Goal: Task Accomplishment & Management: Complete application form

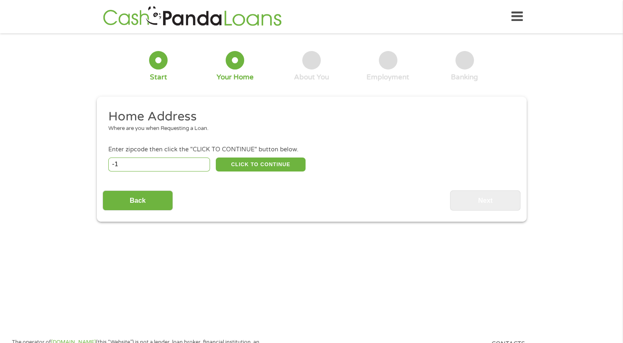
type input "-1"
click at [203, 167] on input "-1" at bounding box center [159, 165] width 102 height 14
click at [142, 174] on div "Home Address Where are you when Requesting a Loan. Enter zipcode then click the…" at bounding box center [312, 160] width 418 height 102
click at [147, 169] on input "-1" at bounding box center [159, 165] width 102 height 14
type input "30058"
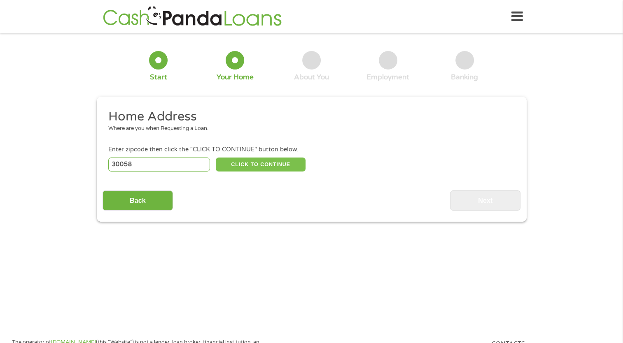
click at [260, 165] on button "CLICK TO CONTINUE" at bounding box center [261, 165] width 90 height 14
type input "30058"
type input "Lithonia"
select select "[US_STATE]"
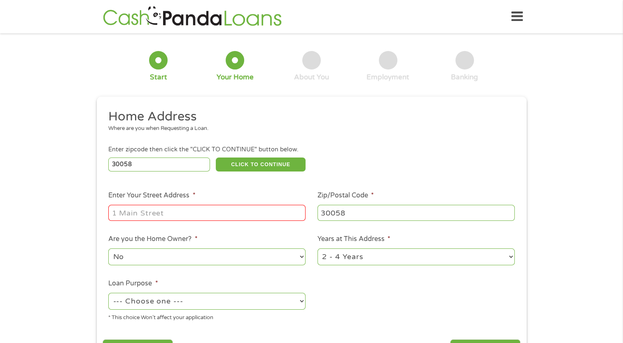
click at [211, 220] on input "Enter Your Street Address *" at bounding box center [206, 213] width 197 height 16
type input "[STREET_ADDRESS]"
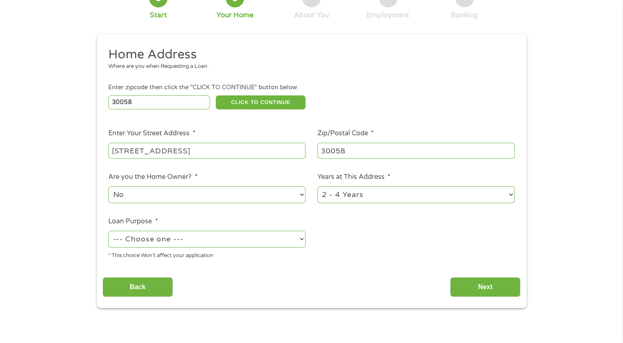
scroll to position [63, 0]
click at [270, 193] on select "No Yes" at bounding box center [206, 194] width 197 height 17
select select "yes"
click at [108, 186] on select "No Yes" at bounding box center [206, 194] width 197 height 17
click at [382, 194] on select "1 Year or less 1 - 2 Years 2 - 4 Years Over 4 Years" at bounding box center [415, 194] width 197 height 17
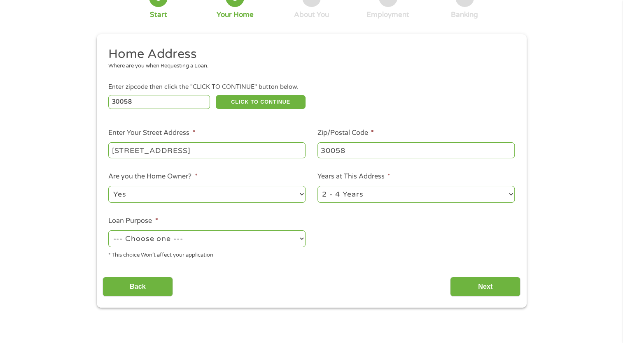
select select "60months"
click at [317, 186] on select "1 Year or less 1 - 2 Years 2 - 4 Years Over 4 Years" at bounding box center [415, 194] width 197 height 17
click at [288, 242] on select "--- Choose one --- Pay Bills Debt Consolidation Home Improvement Major Purchase…" at bounding box center [206, 239] width 197 height 17
select select "shorttermcash"
click at [108, 231] on select "--- Choose one --- Pay Bills Debt Consolidation Home Improvement Major Purchase…" at bounding box center [206, 239] width 197 height 17
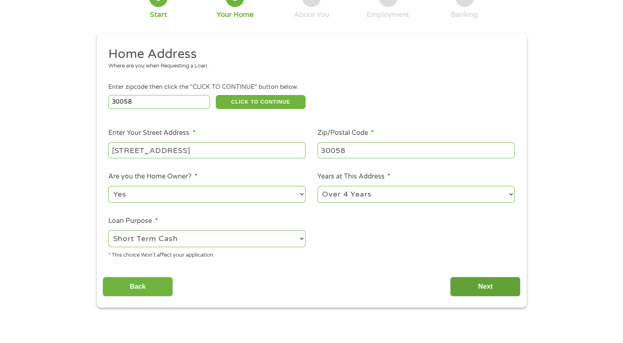
click at [471, 279] on input "Next" at bounding box center [485, 287] width 70 height 20
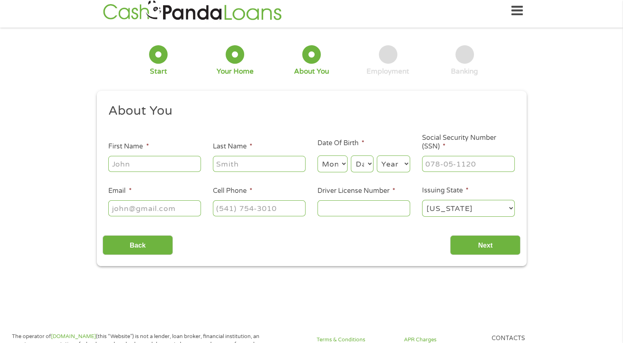
scroll to position [0, 0]
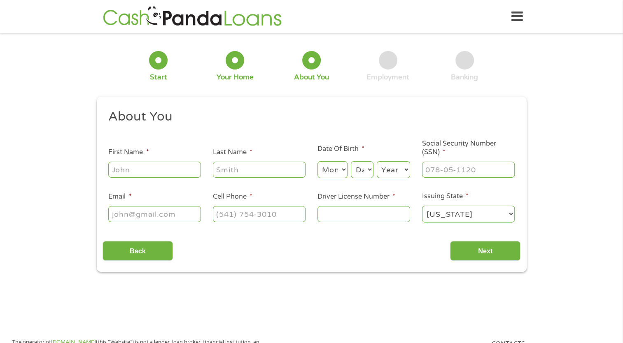
click at [175, 177] on input "First Name *" at bounding box center [154, 170] width 93 height 16
type input "[PERSON_NAME]"
click at [228, 171] on input "Last Name *" at bounding box center [259, 170] width 93 height 16
type input "king"
click at [339, 170] on select "Month 1 2 3 4 5 6 7 8 9 10 11 12" at bounding box center [332, 169] width 30 height 17
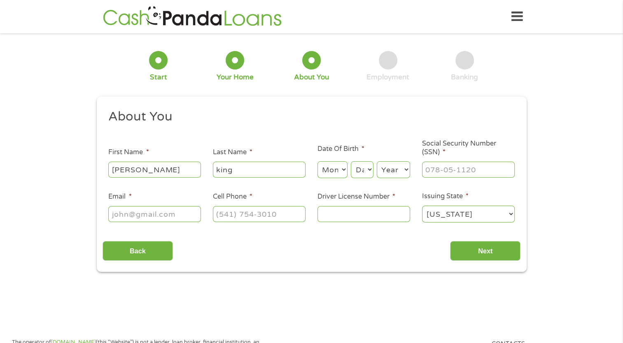
select select "12"
click at [317, 162] on select "Month 1 2 3 4 5 6 7 8 9 10 11 12" at bounding box center [332, 169] width 30 height 17
click at [370, 165] on select "Day 1 2 3 4 5 6 7 8 9 10 11 12 13 14 15 16 17 18 19 20 21 22 23 24 25 26 27 28 …" at bounding box center [362, 169] width 22 height 17
select select "13"
click at [351, 162] on select "Day 1 2 3 4 5 6 7 8 9 10 11 12 13 14 15 16 17 18 19 20 21 22 23 24 25 26 27 28 …" at bounding box center [362, 169] width 22 height 17
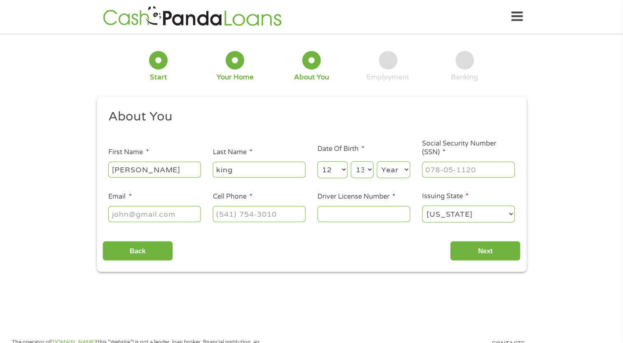
click at [395, 165] on select "Year [DATE] 2006 2005 2004 2003 2002 2001 2000 1999 1998 1997 1996 1995 1994 19…" at bounding box center [393, 169] width 33 height 17
select select "1995"
click at [377, 162] on select "Year [DATE] 2006 2005 2004 2003 2002 2001 2000 1999 1998 1997 1996 1995 1994 19…" at bounding box center [393, 169] width 33 height 17
click at [436, 164] on input "___-__-____" at bounding box center [468, 170] width 93 height 16
type input "253-95-8458"
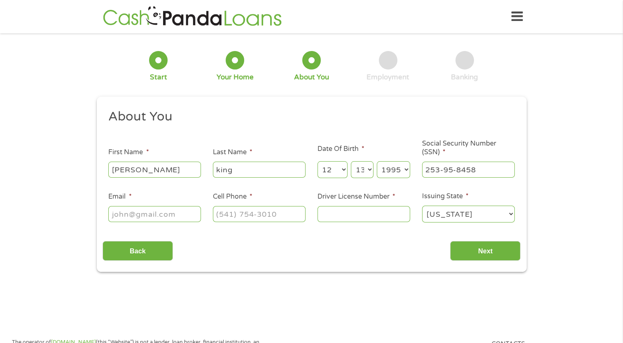
click at [199, 213] on input "Email *" at bounding box center [154, 214] width 93 height 16
type input "[EMAIL_ADDRESS][DOMAIN_NAME]"
click at [252, 218] on input "(___) ___-____" at bounding box center [259, 214] width 93 height 16
type input "[PHONE_NUMBER]"
click at [343, 217] on input "Driver License Number *" at bounding box center [363, 214] width 93 height 16
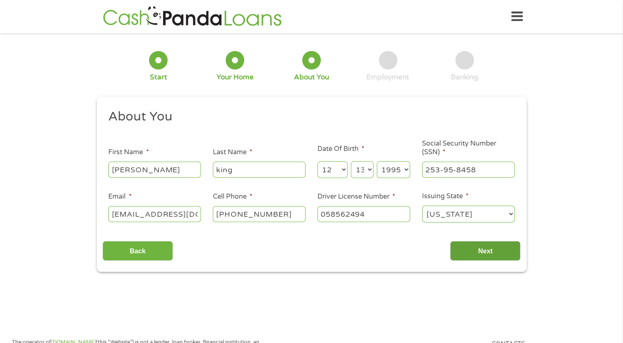
type input "058562494"
click at [507, 248] on input "Next" at bounding box center [485, 251] width 70 height 20
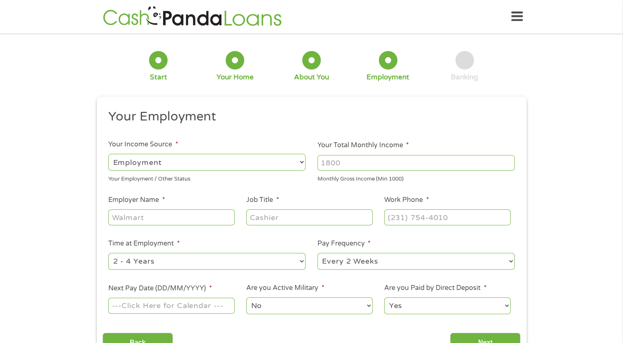
click at [300, 159] on select "--- Choose one --- Employment [DEMOGRAPHIC_DATA] Benefits" at bounding box center [206, 162] width 197 height 17
click at [295, 167] on select "--- Choose one --- Employment [DEMOGRAPHIC_DATA] Benefits" at bounding box center [206, 162] width 197 height 17
click at [355, 163] on input "Your Total Monthly Income *" at bounding box center [415, 163] width 197 height 16
type input "2000"
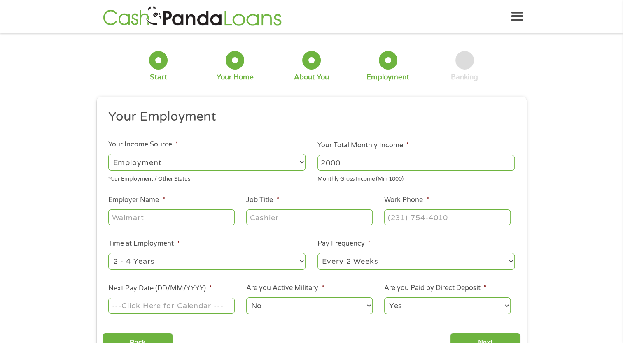
click at [222, 221] on input "Employer Name *" at bounding box center [171, 218] width 126 height 16
click at [219, 218] on input "king" at bounding box center [171, 218] width 126 height 16
type input "king electric"
click at [294, 223] on input "Job Title *" at bounding box center [309, 218] width 126 height 16
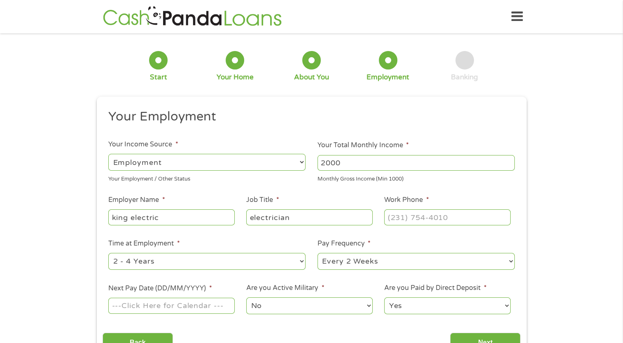
type input "electrician"
click at [415, 215] on input "(___) ___-____" at bounding box center [447, 218] width 126 height 16
type input "[PHONE_NUMBER]"
click at [265, 264] on select "--- Choose one --- 1 Year or less 1 - 2 Years 2 - 4 Years Over 4 Years" at bounding box center [206, 261] width 197 height 17
select select "60months"
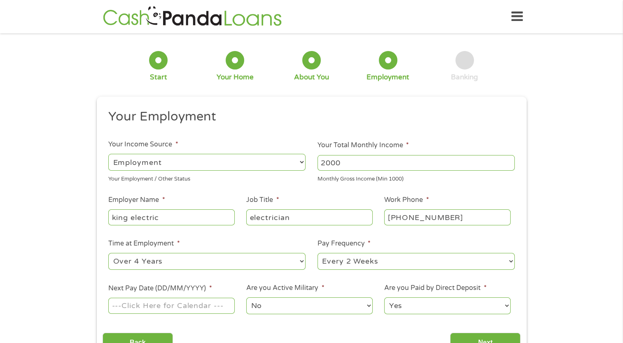
click at [108, 254] on select "--- Choose one --- 1 Year or less 1 - 2 Years 2 - 4 Years Over 4 Years" at bounding box center [206, 261] width 197 height 17
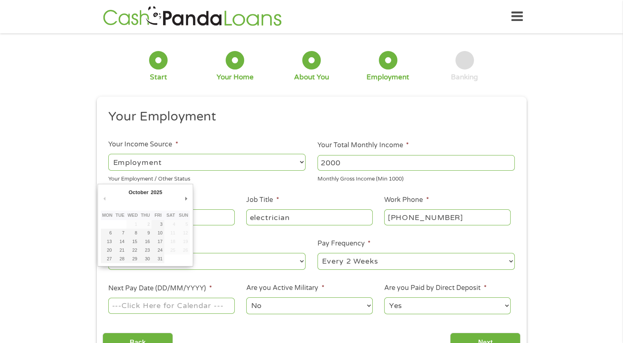
click at [172, 311] on input "Next Pay Date (DD/MM/YYYY) *" at bounding box center [171, 306] width 126 height 16
type input "[DATE]"
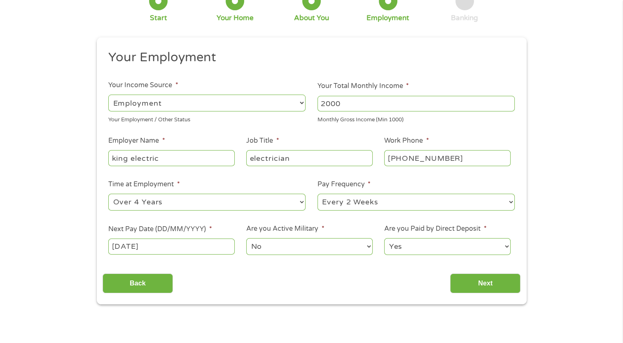
scroll to position [63, 0]
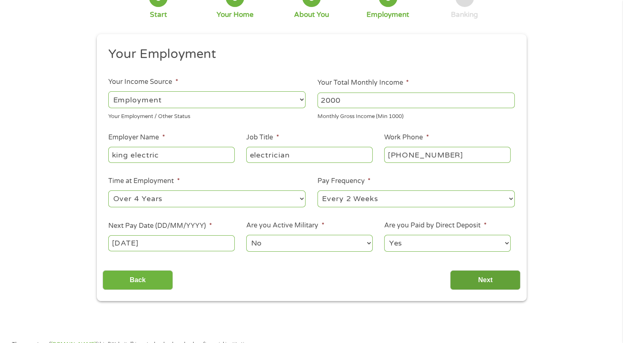
click at [453, 287] on input "Next" at bounding box center [485, 280] width 70 height 20
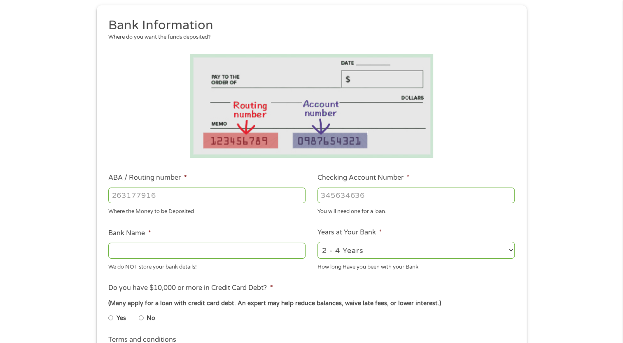
scroll to position [92, 0]
click at [242, 193] on input "ABA / Routing number *" at bounding box center [206, 195] width 197 height 16
type input "08420194"
click at [346, 196] on input "Checking Account Number *" at bounding box center [415, 195] width 197 height 16
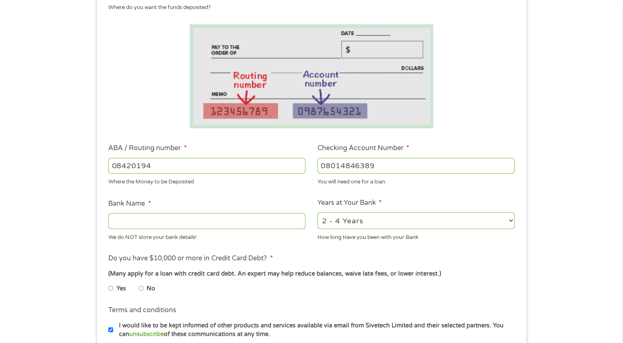
scroll to position [123, 0]
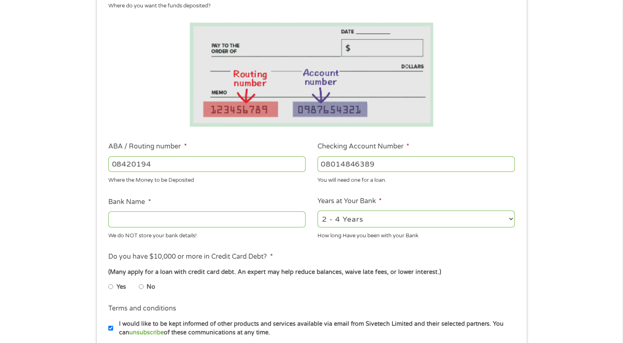
type input "08014846389"
click at [266, 227] on input "Bank Name *" at bounding box center [206, 220] width 197 height 16
type input "renasant bank"
click at [378, 221] on select "2 - 4 Years 6 - 12 Months 1 - 2 Years Over 4 Years" at bounding box center [415, 219] width 197 height 17
click at [317, 211] on select "2 - 4 Years 6 - 12 Months 1 - 2 Years Over 4 Years" at bounding box center [415, 219] width 197 height 17
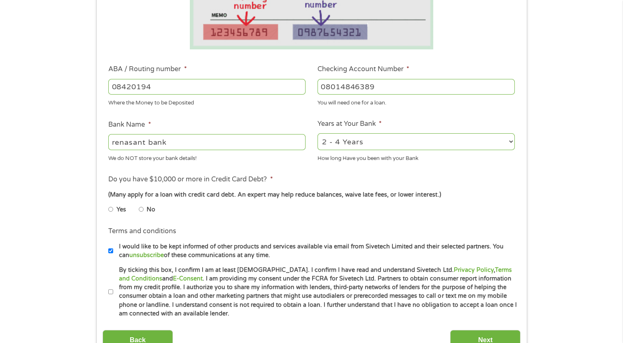
scroll to position [202, 0]
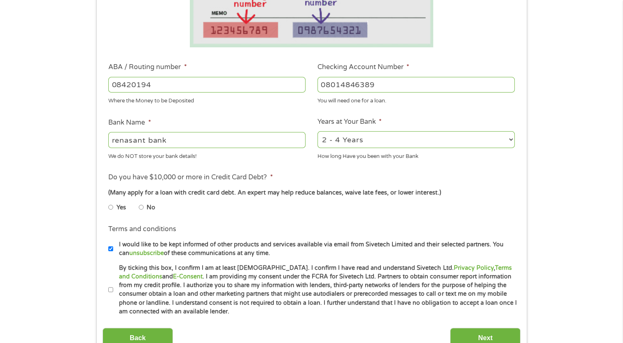
click at [142, 207] on input "No" at bounding box center [141, 207] width 5 height 13
radio input "true"
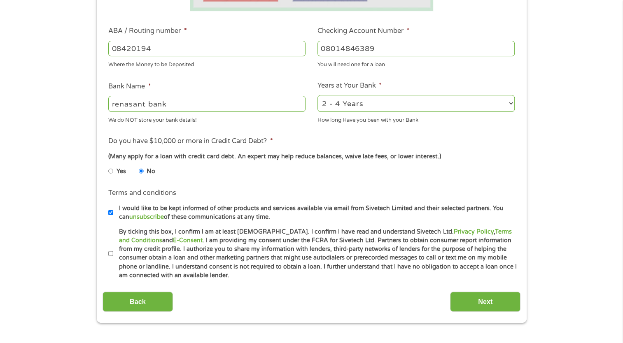
scroll to position [244, 0]
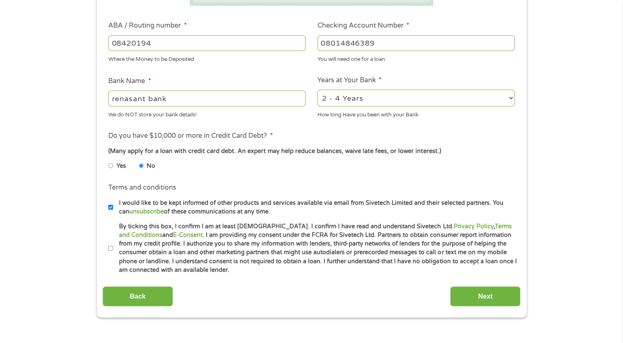
click at [113, 248] on label "By ticking this box, I confirm I am at least [DEMOGRAPHIC_DATA]. I confirm I ha…" at bounding box center [315, 248] width 404 height 53
click at [113, 248] on input "By ticking this box, I confirm I am at least [DEMOGRAPHIC_DATA]. I confirm I ha…" at bounding box center [110, 248] width 5 height 13
checkbox input "true"
click at [457, 292] on input "Next" at bounding box center [485, 297] width 70 height 20
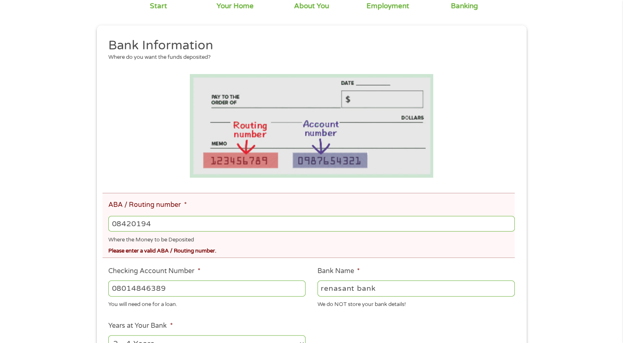
scroll to position [103, 0]
click at [140, 222] on input "08420194" at bounding box center [311, 223] width 406 height 16
type input "084201294"
type input "RENASANT BANK"
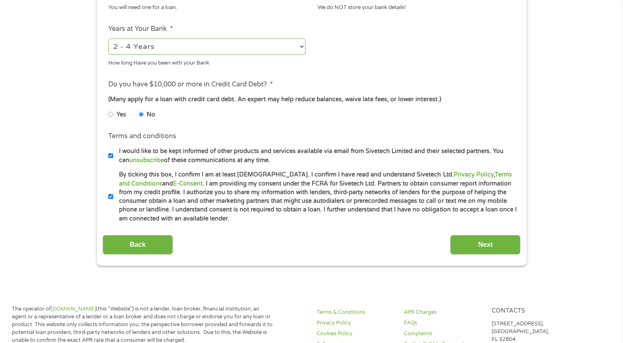
scroll to position [401, 0]
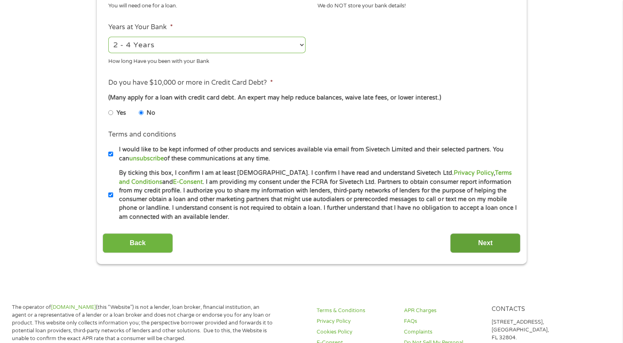
type input "084201294"
click at [459, 249] on input "Next" at bounding box center [485, 243] width 70 height 20
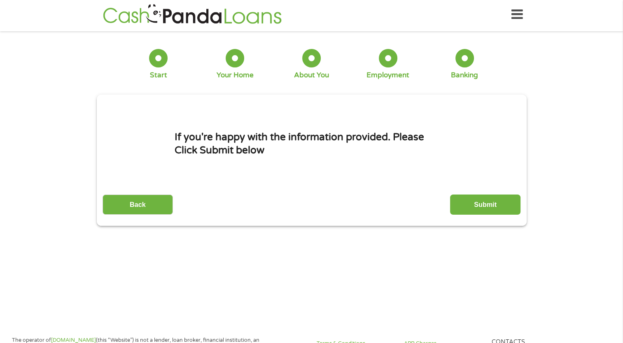
scroll to position [0, 0]
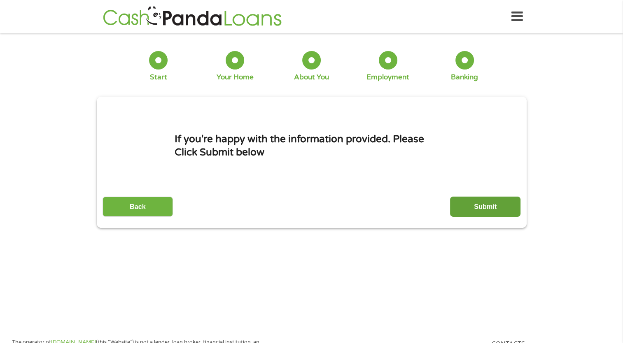
click at [499, 209] on input "Submit" at bounding box center [485, 207] width 70 height 20
